Goal: Navigation & Orientation: Find specific page/section

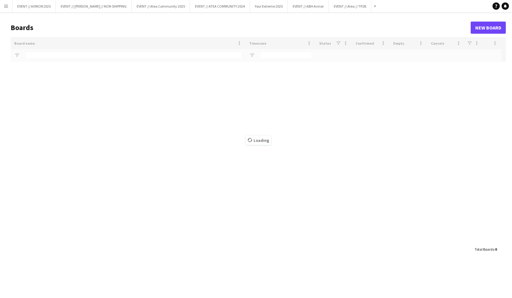
type input "****"
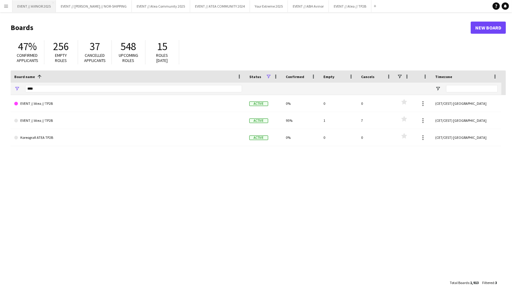
click at [45, 5] on button "EVENT // AVINOR 2025 Close" at bounding box center [33, 6] width 43 height 12
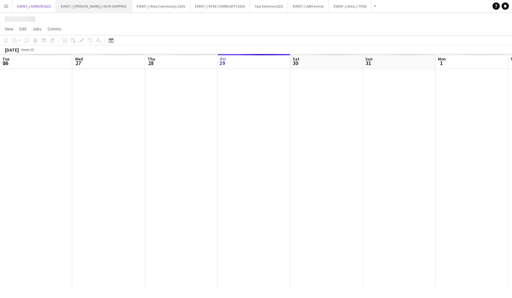
scroll to position [0, 145]
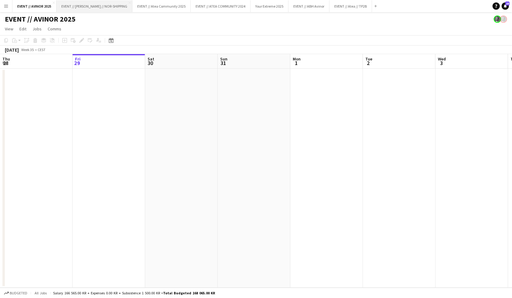
click at [82, 9] on button "EVENT // [PERSON_NAME] // NOR-SHIPPING Close" at bounding box center [94, 6] width 76 height 12
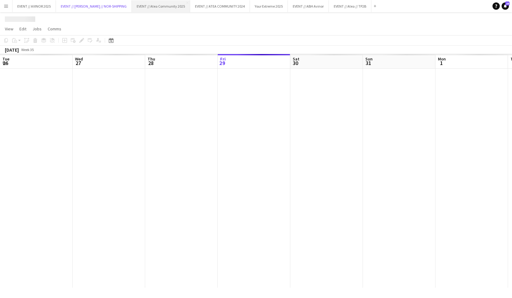
scroll to position [0, 145]
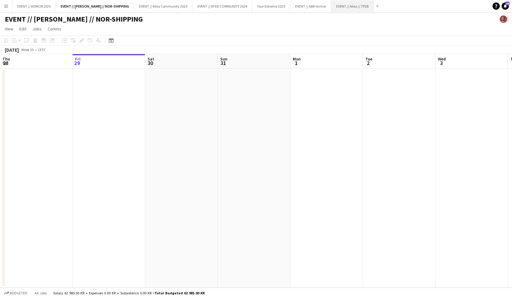
click at [338, 7] on button "EVENT // Atea // TP2B Close" at bounding box center [352, 6] width 42 height 12
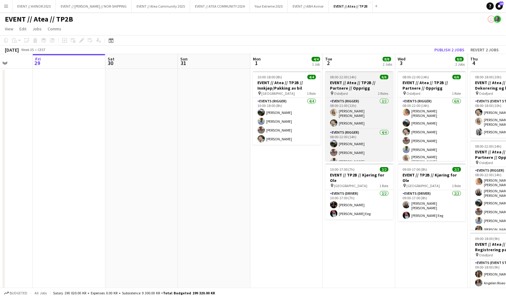
scroll to position [3, 0]
